Goal: Information Seeking & Learning: Check status

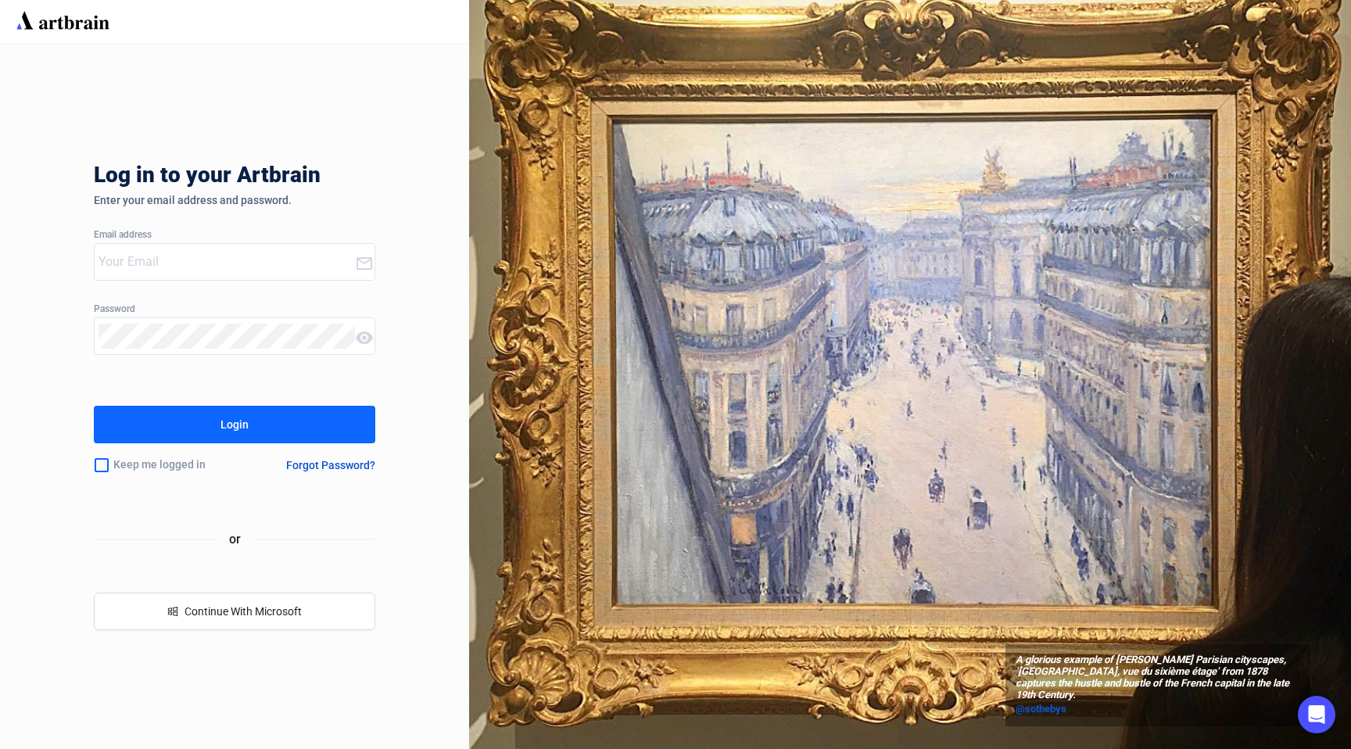
type input "[PERSON_NAME][EMAIL_ADDRESS][PERSON_NAME][DOMAIN_NAME]"
click at [276, 423] on button "Login" at bounding box center [235, 425] width 282 height 38
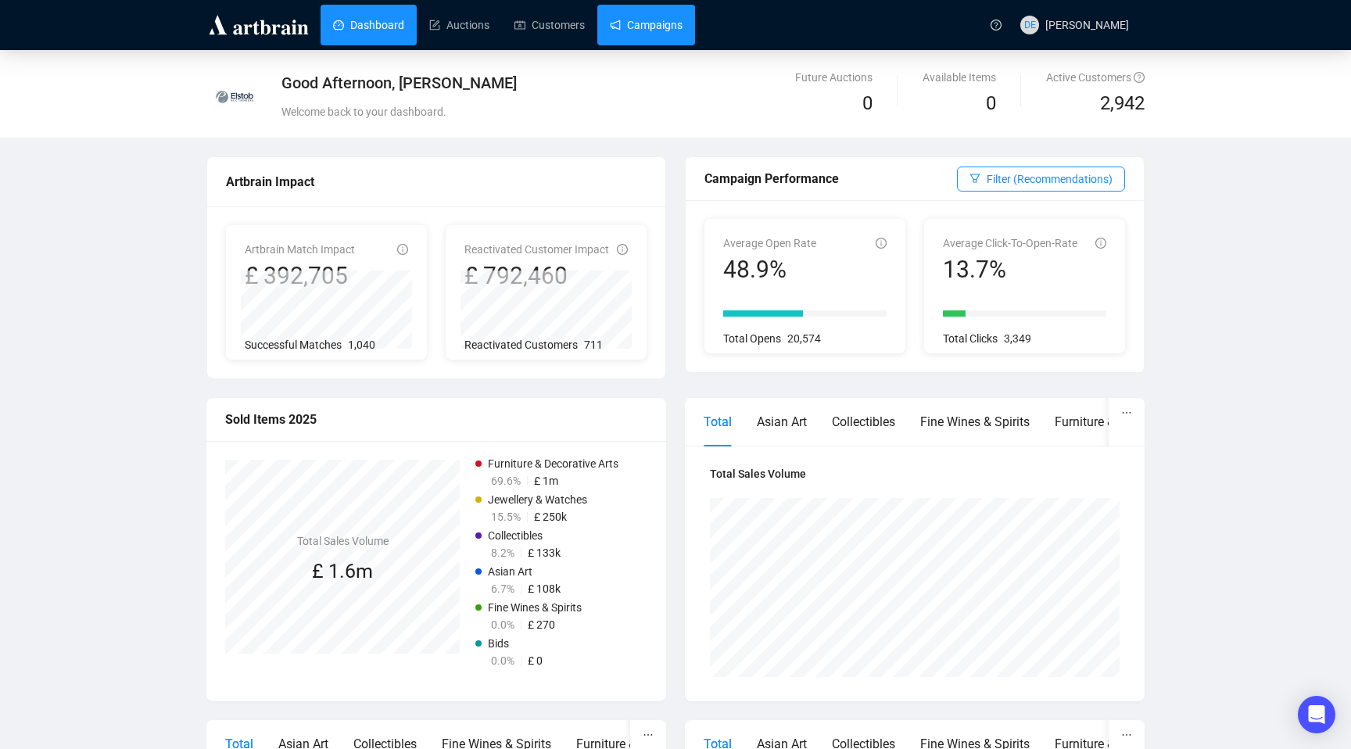
click at [661, 29] on link "Campaigns" at bounding box center [646, 25] width 73 height 41
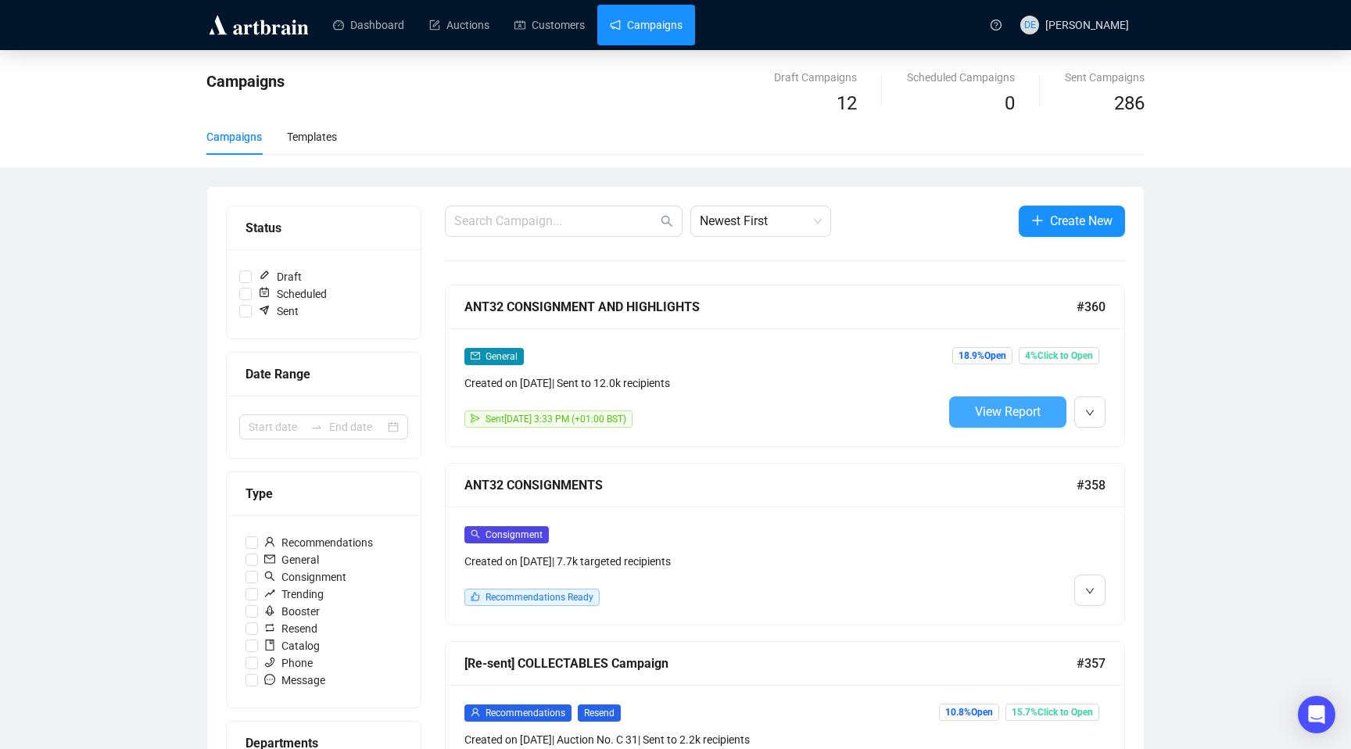
click at [988, 413] on span "View Report" at bounding box center [1008, 411] width 66 height 15
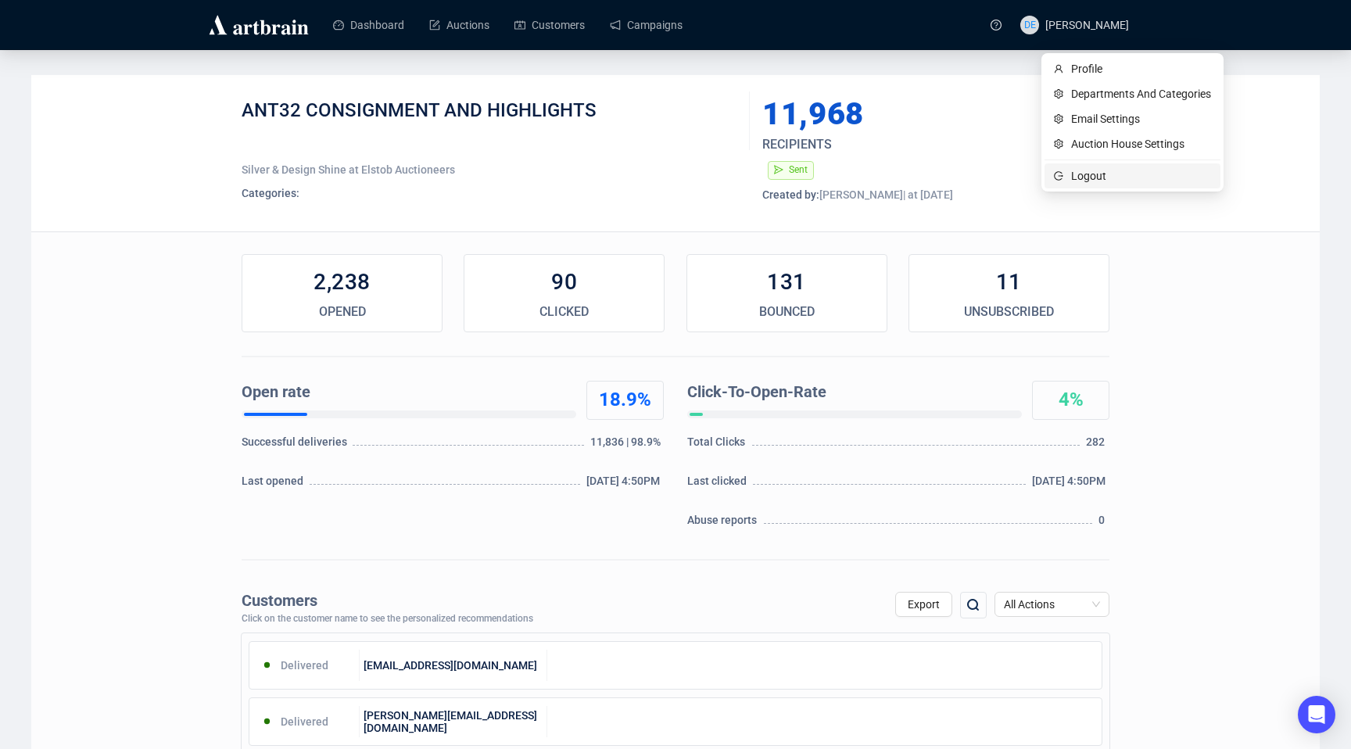
click at [1072, 174] on span "Logout" at bounding box center [1141, 175] width 140 height 17
